Goal: Transaction & Acquisition: Purchase product/service

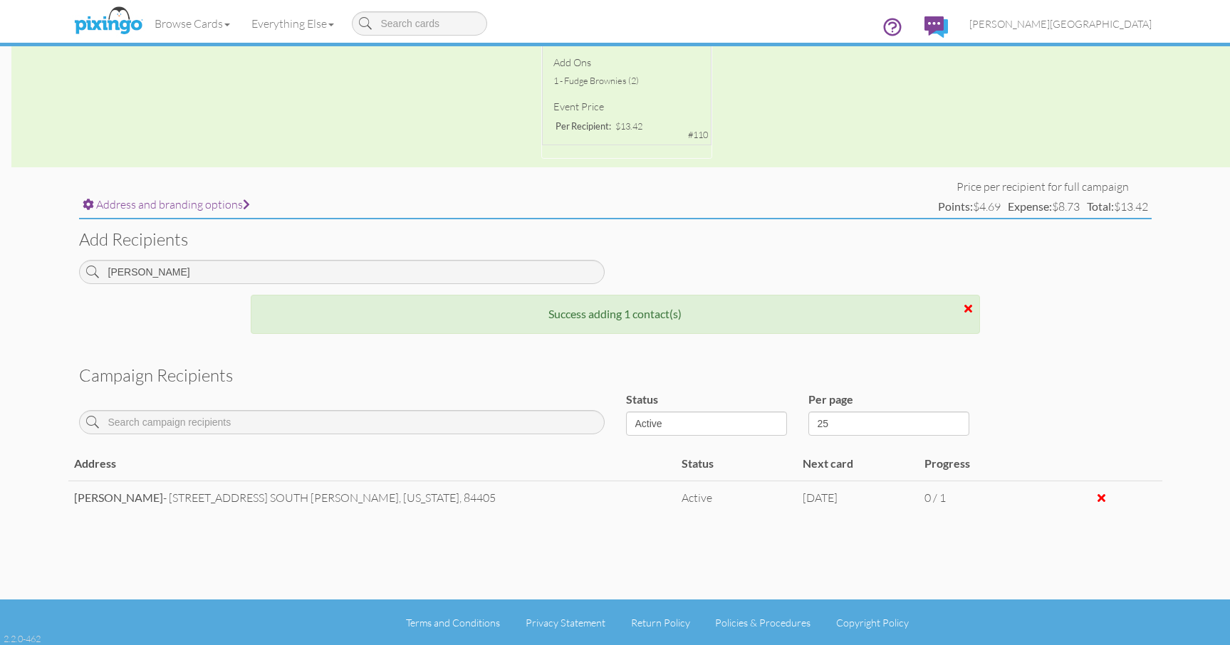
scroll to position [408, 0]
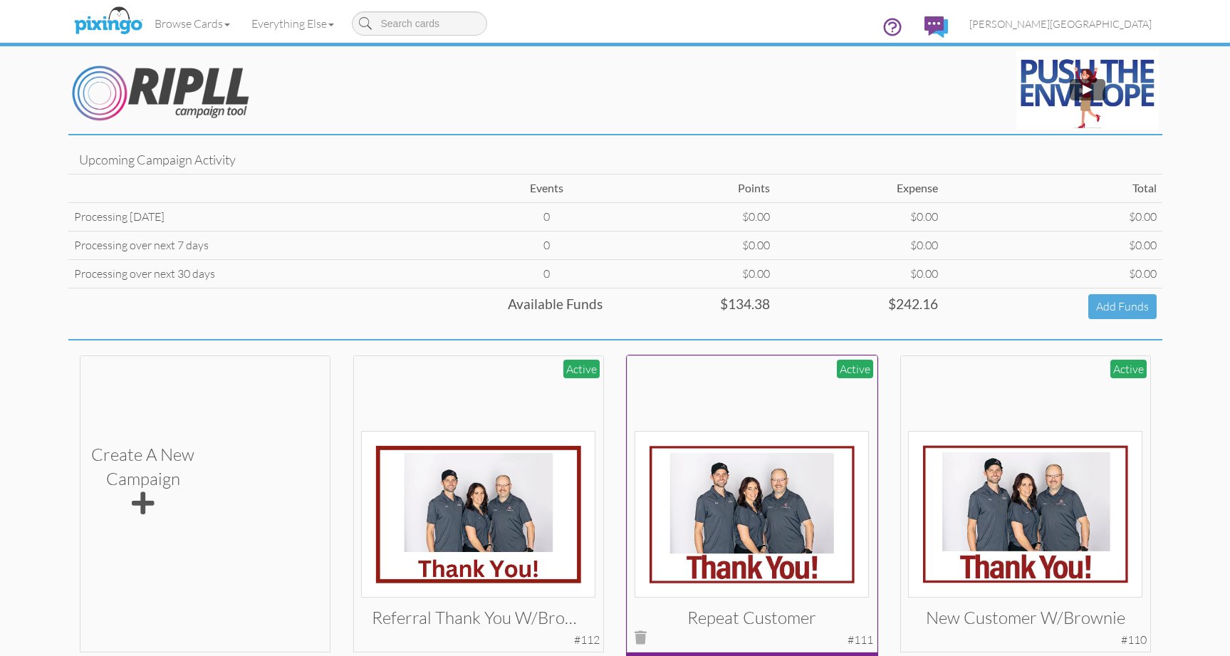
click at [777, 470] on img at bounding box center [752, 514] width 234 height 167
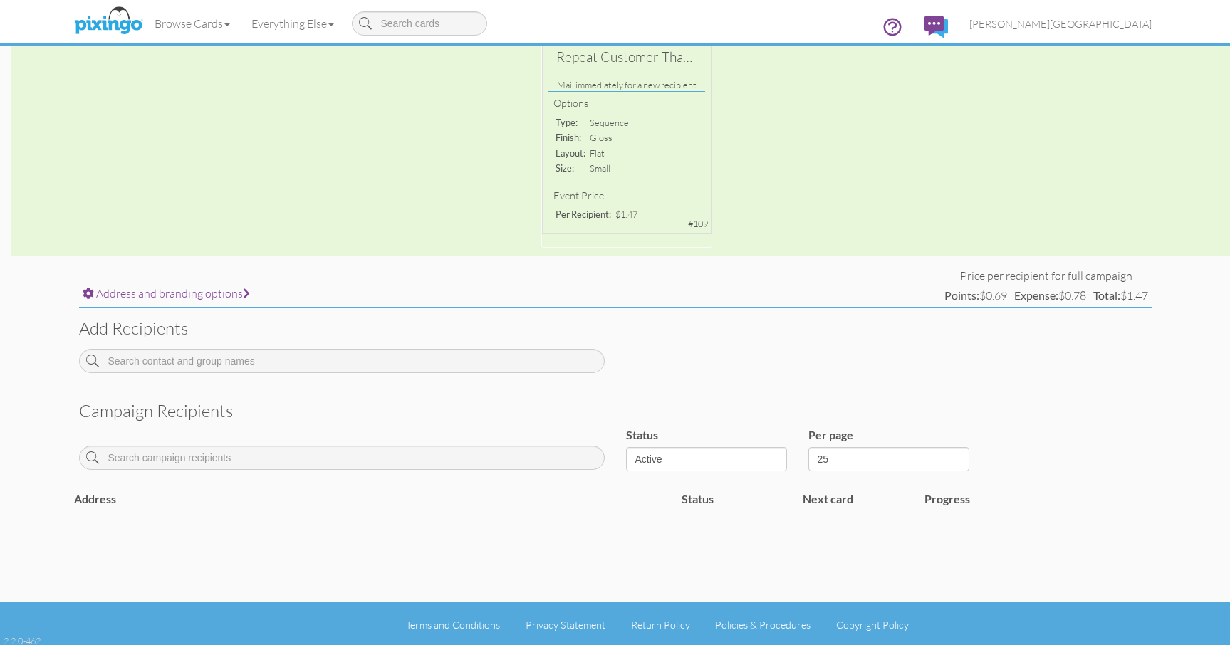
scroll to position [277, 0]
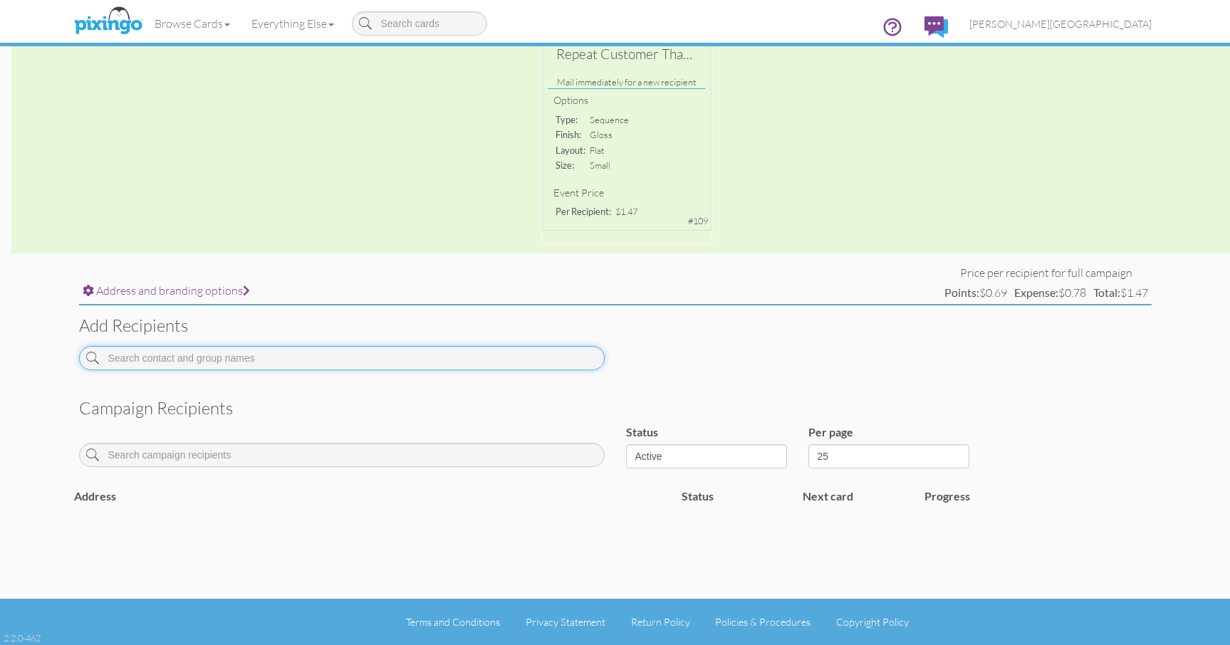
click at [284, 357] on input at bounding box center [342, 358] width 526 height 24
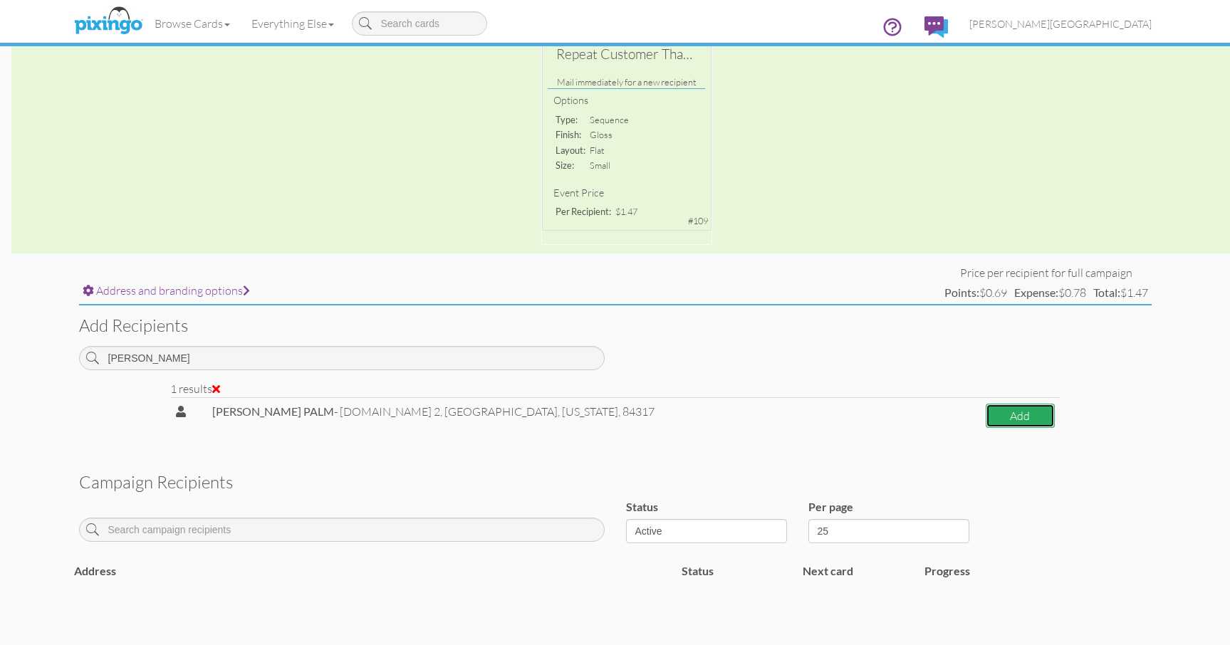
click at [986, 414] on button "Add" at bounding box center [1020, 416] width 69 height 25
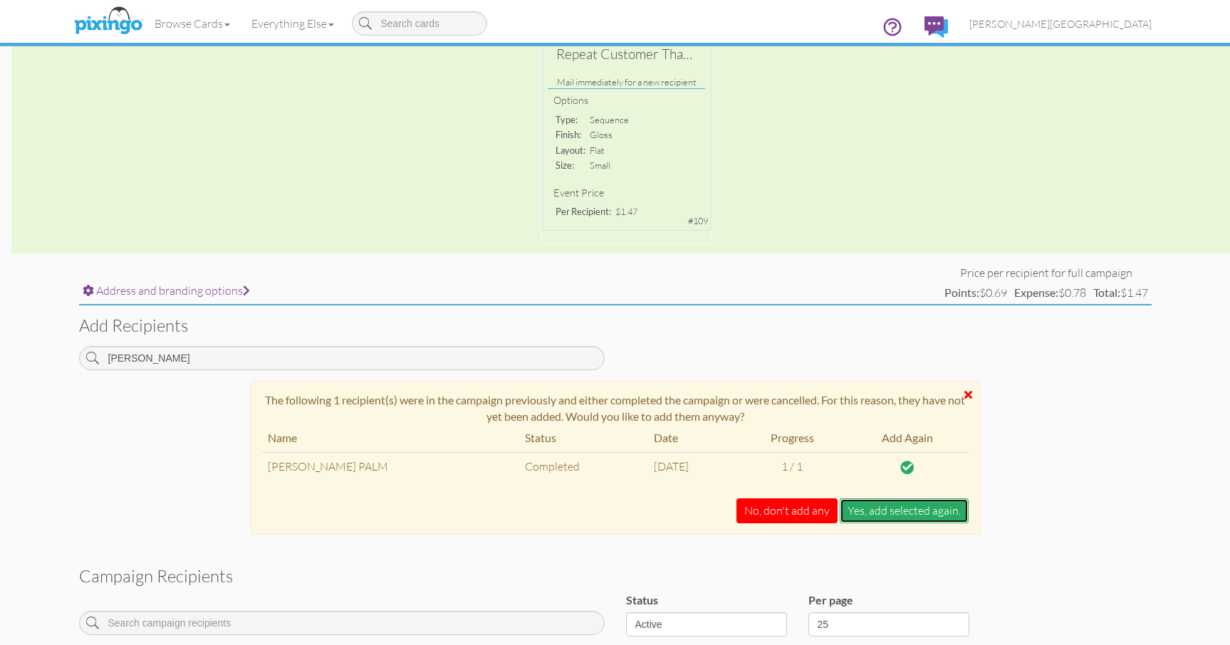
click at [898, 508] on button "Yes, add selected again." at bounding box center [904, 511] width 129 height 25
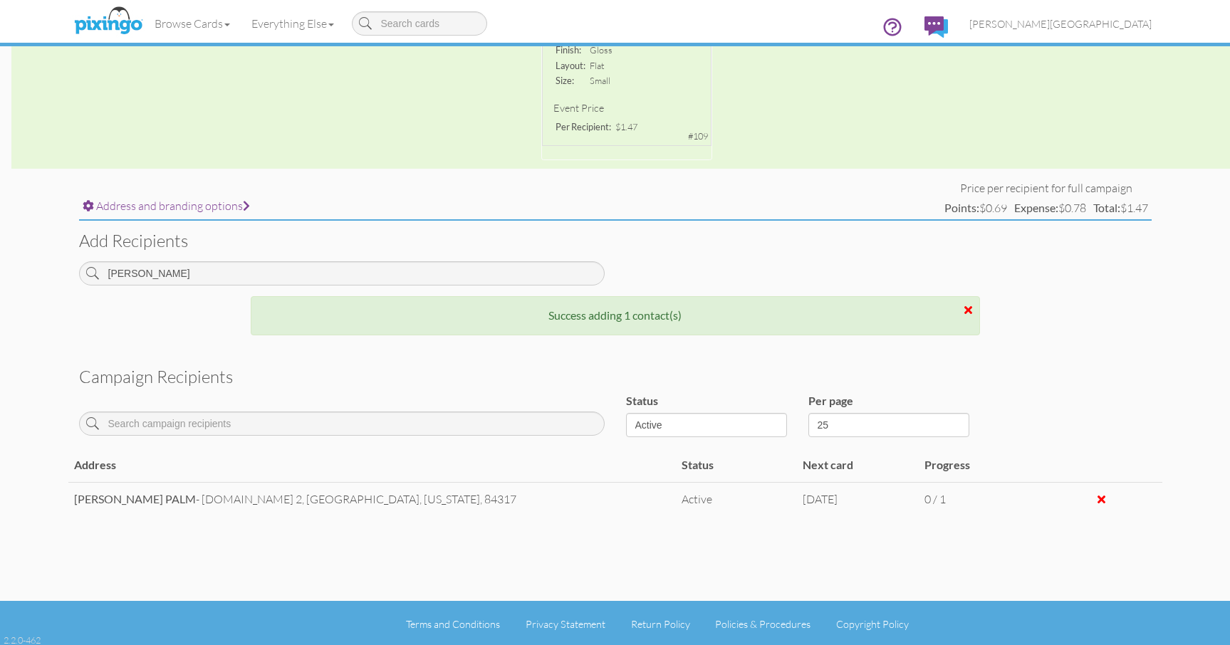
scroll to position [364, 0]
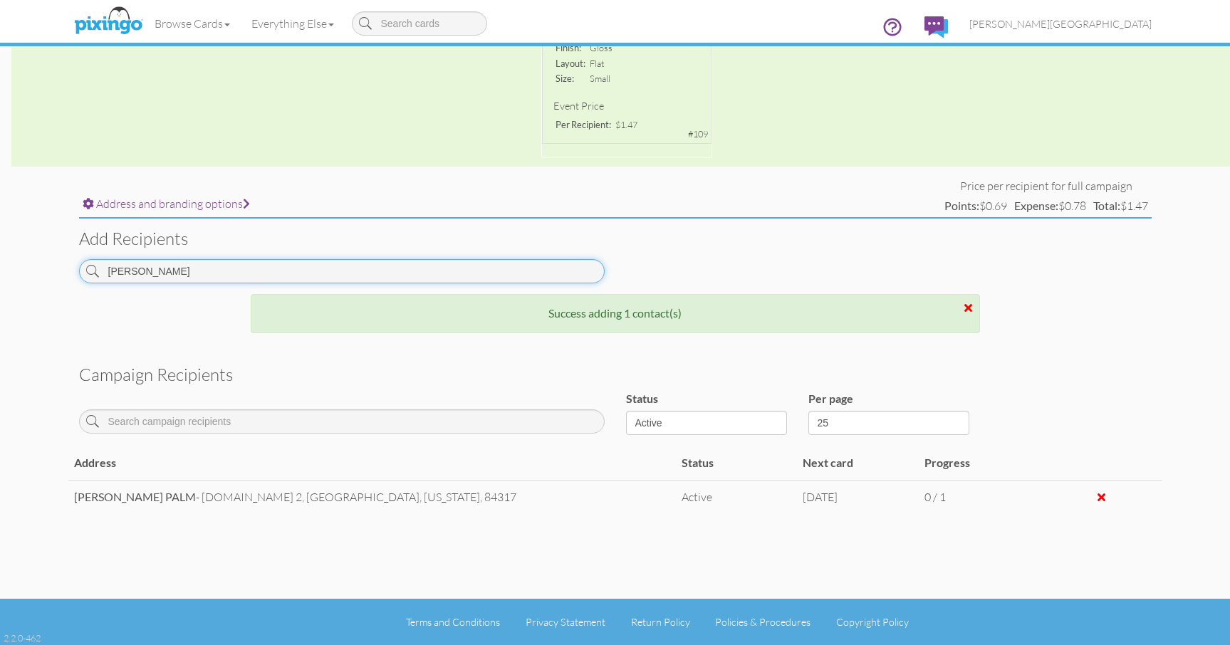
drag, startPoint x: 171, startPoint y: 276, endPoint x: 66, endPoint y: 278, distance: 104.7
click at [66, 278] on campaign-detail "Toggle navigation Visit Pixingo Mobile Browse Cards Business Accounting Automot…" at bounding box center [615, 140] width 1230 height 1009
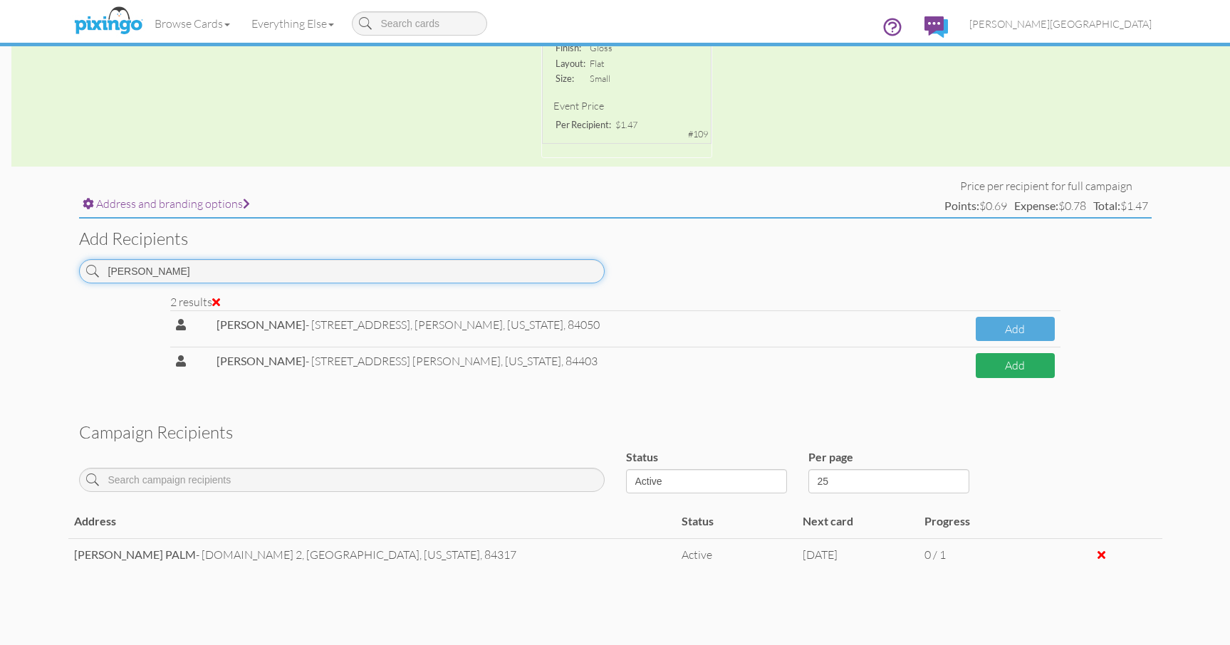
type input "[PERSON_NAME]"
click at [999, 372] on button "Add" at bounding box center [1015, 365] width 79 height 25
